Goal: Task Accomplishment & Management: Use online tool/utility

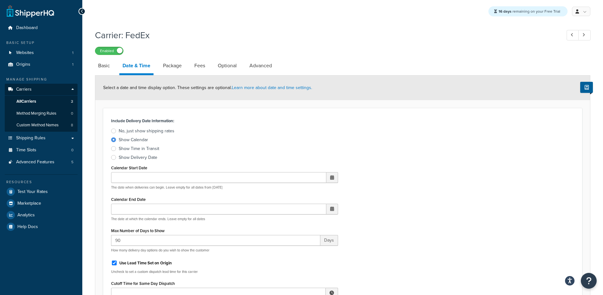
select select "E"
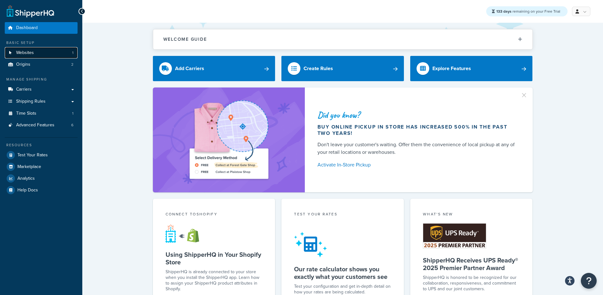
click at [36, 53] on link "Websites 1" at bounding box center [41, 53] width 73 height 12
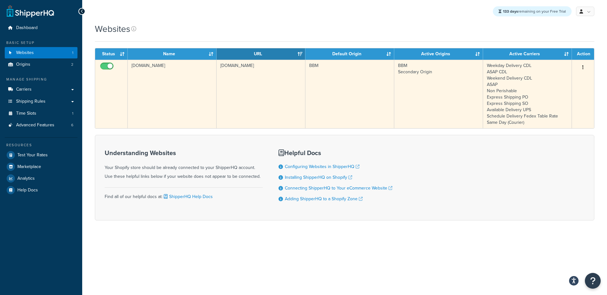
click at [188, 81] on td "bbym-develop-2.myshopify.com" at bounding box center [172, 94] width 89 height 69
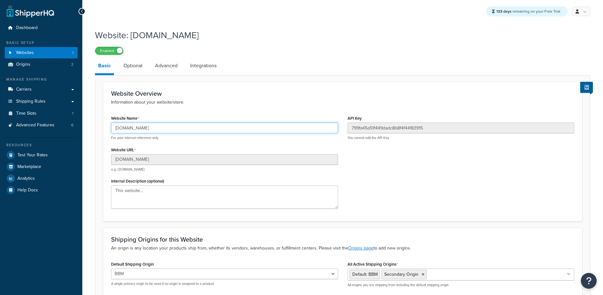
click at [164, 128] on input "bbym-develop-2.myshopify.com" at bounding box center [224, 128] width 227 height 11
click at [164, 128] on input "[DOMAIN_NAME]" at bounding box center [224, 128] width 227 height 11
click at [164, 128] on input "bbym-develop-2.myshopify.com" at bounding box center [224, 128] width 227 height 11
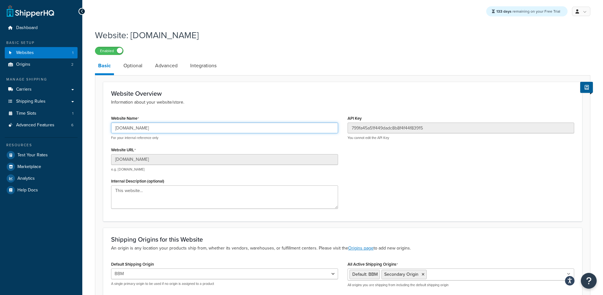
click at [153, 127] on input "bbym-develop-2.myshopify.com" at bounding box center [224, 128] width 227 height 11
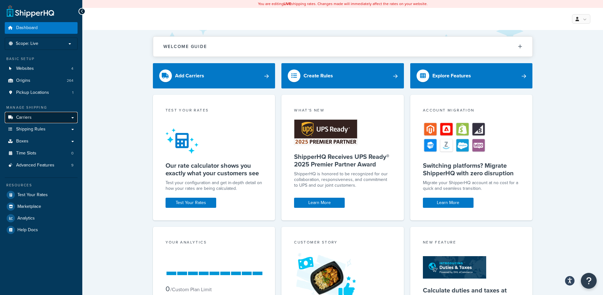
click at [33, 118] on link "Carriers" at bounding box center [41, 118] width 73 height 12
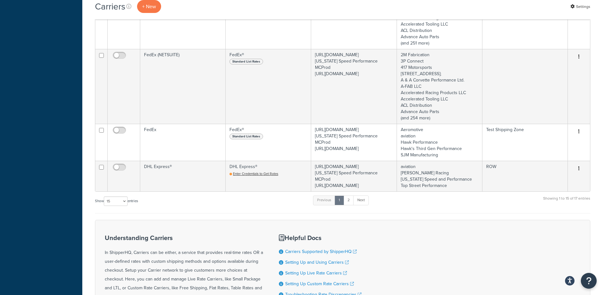
scroll to position [811, 0]
click at [123, 206] on select "10 15 25 50 100" at bounding box center [116, 200] width 24 height 9
select select "25"
click at [104, 206] on select "10 15 25 50 100" at bounding box center [116, 200] width 24 height 9
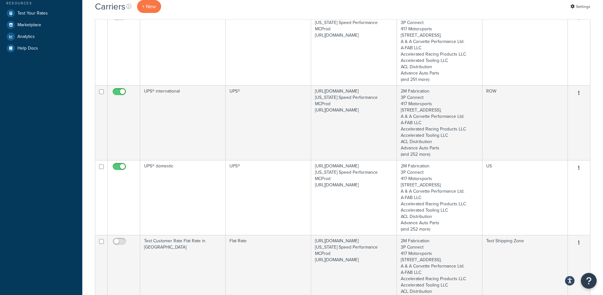
scroll to position [0, 0]
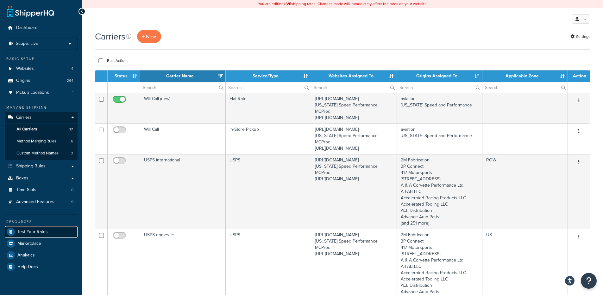
click at [40, 232] on span "Test Your Rates" at bounding box center [32, 232] width 30 height 5
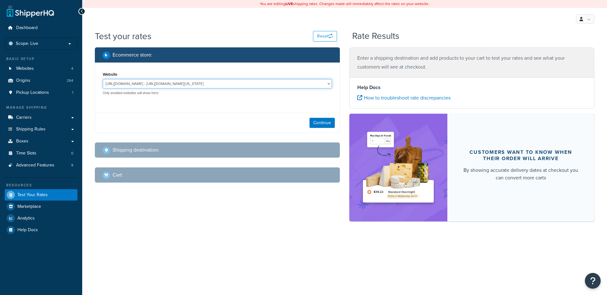
click at [212, 83] on select "[URL][DOMAIN_NAME] - [URL][DOMAIN_NAME][US_STATE] MCProd - [URL][DOMAIN_NAME][U…" at bounding box center [217, 83] width 229 height 9
select select "ad1e61dac4beeb9d126b3bd808575440"
click at [103, 79] on select "[URL][DOMAIN_NAME] - [URL][DOMAIN_NAME][US_STATE] MCProd - [URL][DOMAIN_NAME][U…" at bounding box center [217, 83] width 229 height 9
click at [327, 121] on button "Continue" at bounding box center [322, 123] width 25 height 10
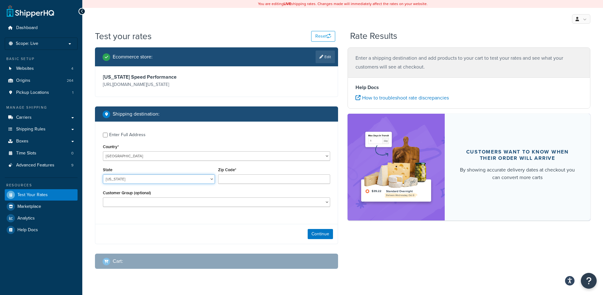
click at [127, 178] on select "Alabama Alaska American Samoa Arizona Arkansas Armed Forces Americas Armed Forc…" at bounding box center [159, 179] width 112 height 9
click at [103, 175] on select "Alabama Alaska American Samoa Arizona Arkansas Armed Forces Americas Armed Forc…" at bounding box center [159, 179] width 112 height 9
select select "TX"
type input "78759"
drag, startPoint x: 117, startPoint y: 85, endPoint x: 128, endPoint y: 85, distance: 11.4
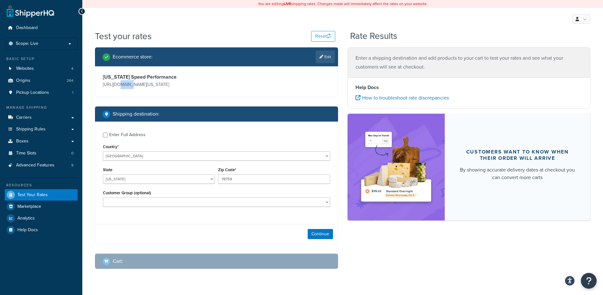
click at [128, 85] on p "https://mcstaging.texas-speed.com/" at bounding box center [159, 84] width 112 height 9
click at [318, 58] on link "Edit" at bounding box center [324, 57] width 19 height 13
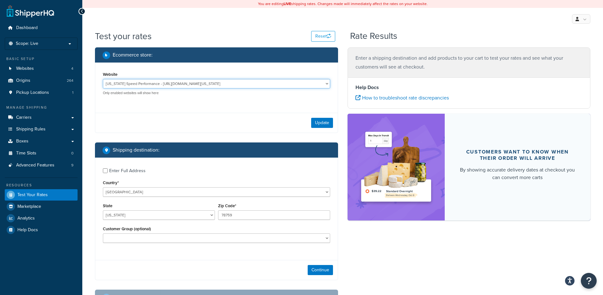
click at [172, 85] on select "http://mcstaging2.rcimetalworks.com/ - https://mcstaging2.texas-speed.com/check…" at bounding box center [216, 83] width 227 height 9
select select "bd4750d74578c5f06571c96295b2fae1"
click at [103, 79] on select "http://mcstaging2.rcimetalworks.com/ - https://mcstaging2.texas-speed.com/check…" at bounding box center [216, 83] width 227 height 9
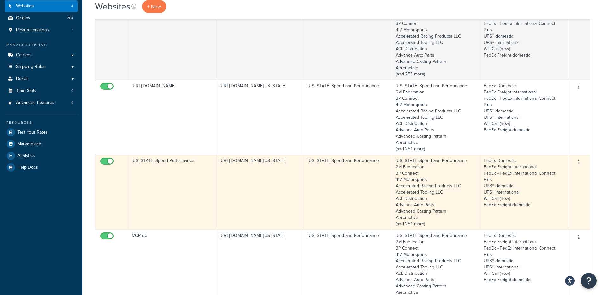
scroll to position [63, 0]
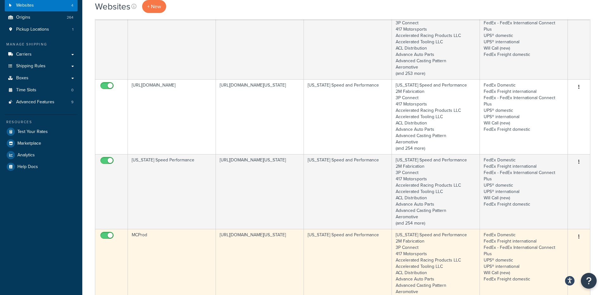
click at [183, 252] on td "MCProd" at bounding box center [172, 266] width 88 height 75
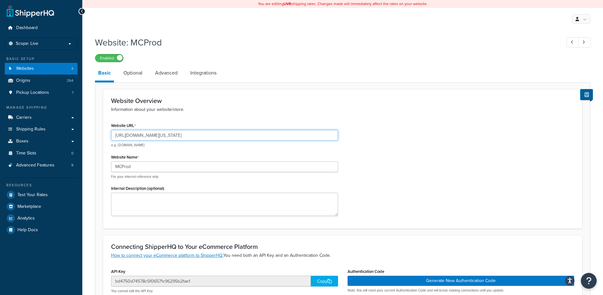
drag, startPoint x: 129, startPoint y: 136, endPoint x: 176, endPoint y: 138, distance: 46.5
click at [176, 138] on input "[URL][DOMAIN_NAME][US_STATE]" at bounding box center [224, 135] width 227 height 11
